Goal: Task Accomplishment & Management: Manage account settings

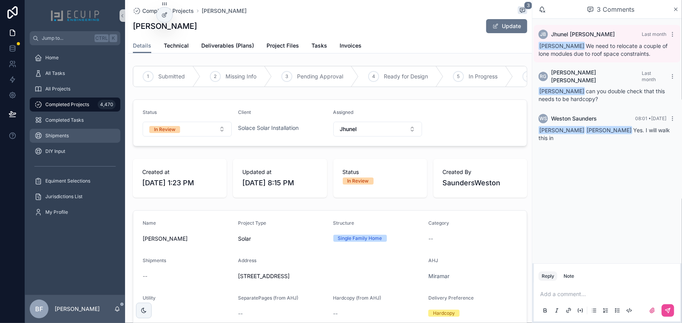
click at [69, 137] on div "Shipments" at bounding box center [74, 136] width 81 height 12
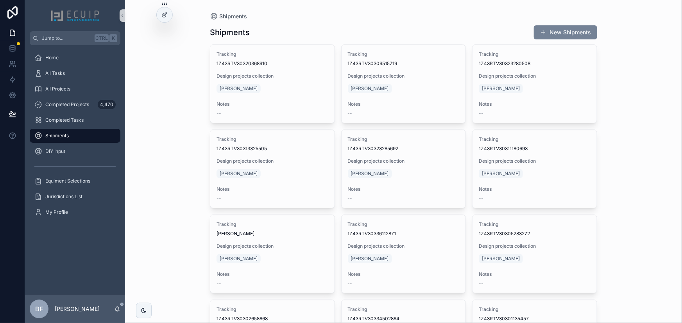
click at [545, 29] on button "New Shipments" at bounding box center [565, 32] width 63 height 14
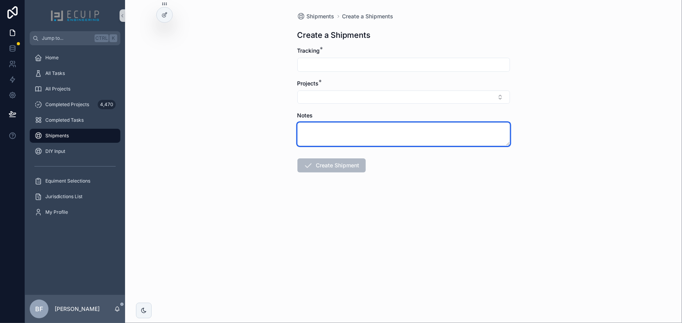
click at [332, 134] on textarea "scrollable content" at bounding box center [403, 134] width 212 height 23
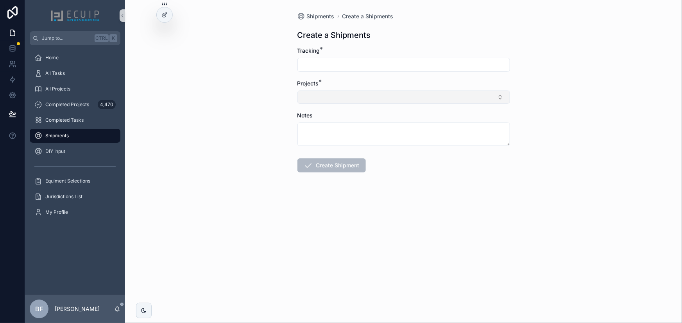
click at [342, 97] on button "Select Button" at bounding box center [403, 97] width 212 height 13
click at [343, 69] on input "scrollable content" at bounding box center [404, 64] width 212 height 11
paste input "**********"
type input "**********"
click at [341, 99] on button "Select Button" at bounding box center [403, 97] width 212 height 13
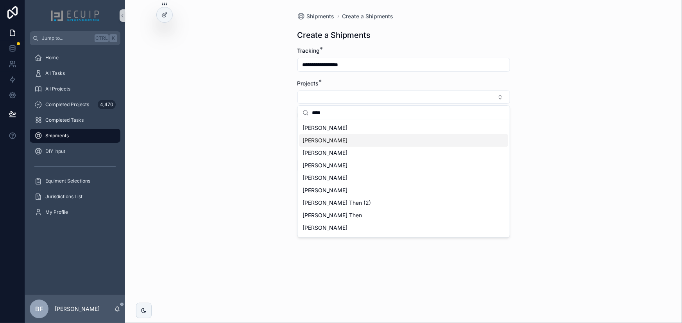
type input "****"
click at [339, 141] on div "[PERSON_NAME]" at bounding box center [403, 140] width 209 height 12
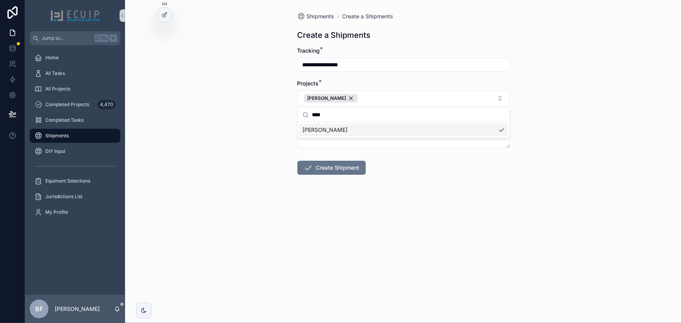
click at [246, 177] on div "**********" at bounding box center [403, 161] width 557 height 323
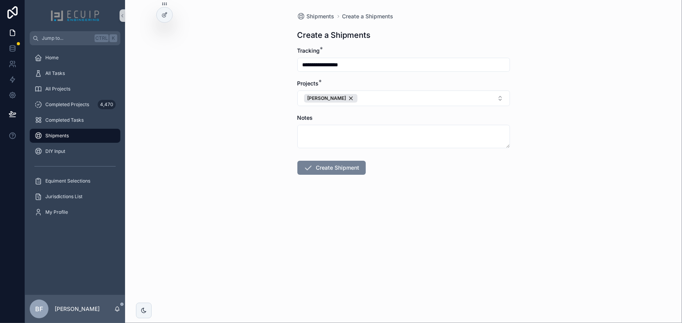
click at [330, 171] on button "Create Shipment" at bounding box center [331, 168] width 68 height 14
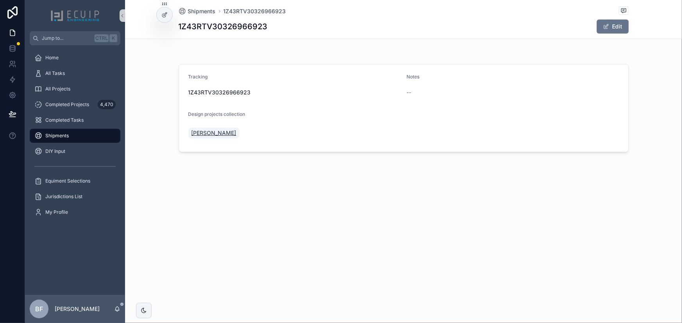
click at [204, 133] on span "[PERSON_NAME]" at bounding box center [213, 133] width 45 height 8
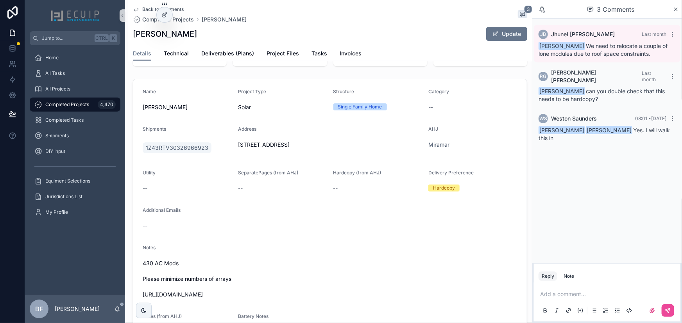
scroll to position [142, 0]
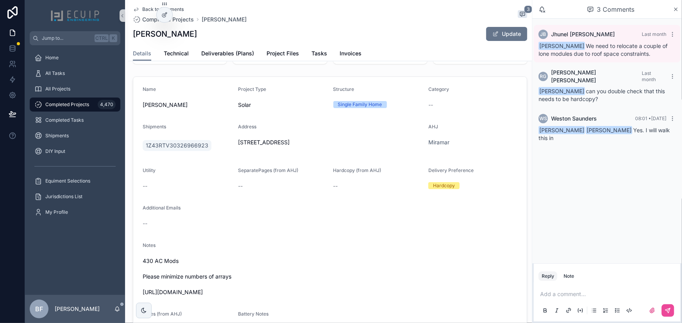
click at [236, 64] on div "Updated at [DATE] 9:49 AM" at bounding box center [280, 44] width 94 height 39
click at [232, 59] on link "Deliverables (Plans)" at bounding box center [227, 54] width 53 height 16
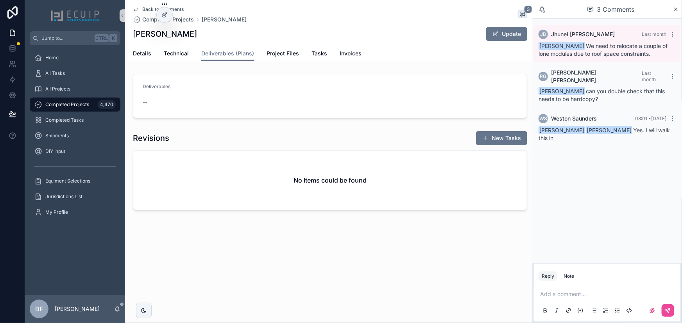
drag, startPoint x: 492, startPoint y: 37, endPoint x: 501, endPoint y: 42, distance: 10.7
click at [491, 37] on button "Update" at bounding box center [506, 34] width 41 height 14
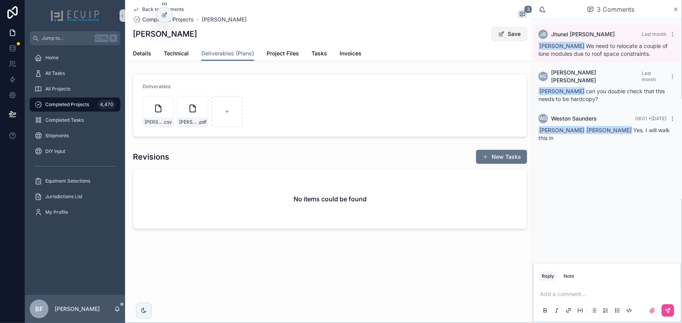
click at [511, 29] on button "Save" at bounding box center [509, 34] width 36 height 14
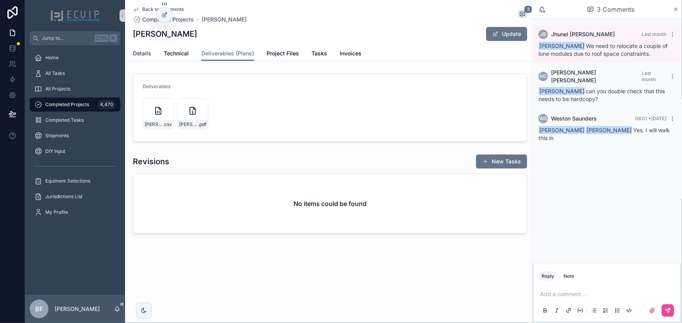
drag, startPoint x: 143, startPoint y: 48, endPoint x: 146, endPoint y: 57, distance: 9.8
click at [143, 48] on link "Details" at bounding box center [142, 54] width 18 height 16
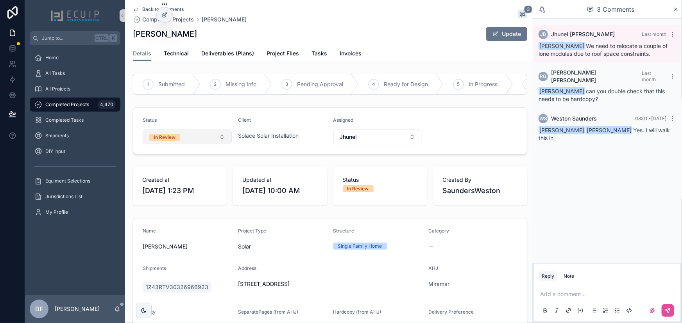
click at [176, 145] on button "In Review" at bounding box center [187, 137] width 89 height 15
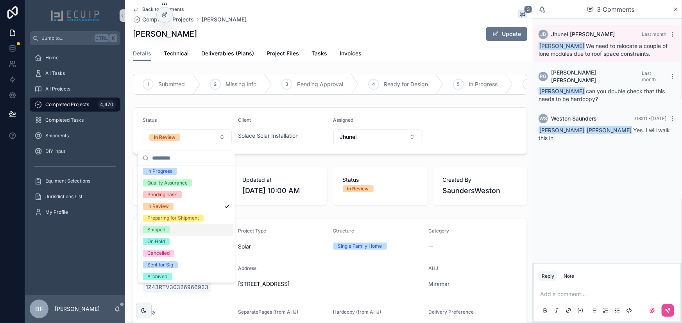
scroll to position [61, 0]
click at [153, 227] on div "Shipped" at bounding box center [156, 228] width 18 height 7
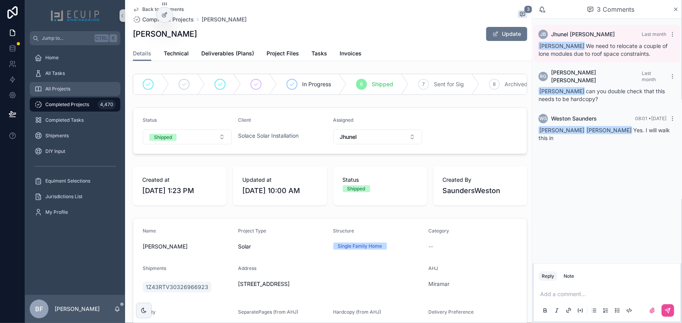
click at [87, 84] on div "All Projects" at bounding box center [74, 89] width 81 height 12
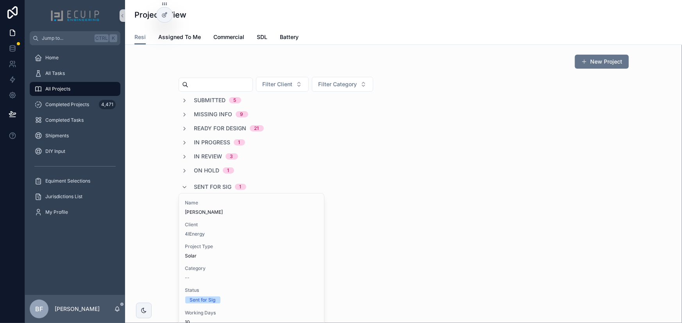
click at [196, 185] on span "Sent for Sig" at bounding box center [212, 187] width 37 height 8
click at [138, 114] on div "New Project Filter Client Filter Category Submitted 5 Missing Info 9 Ready for …" at bounding box center [403, 133] width 544 height 165
